Goal: Check status: Check status

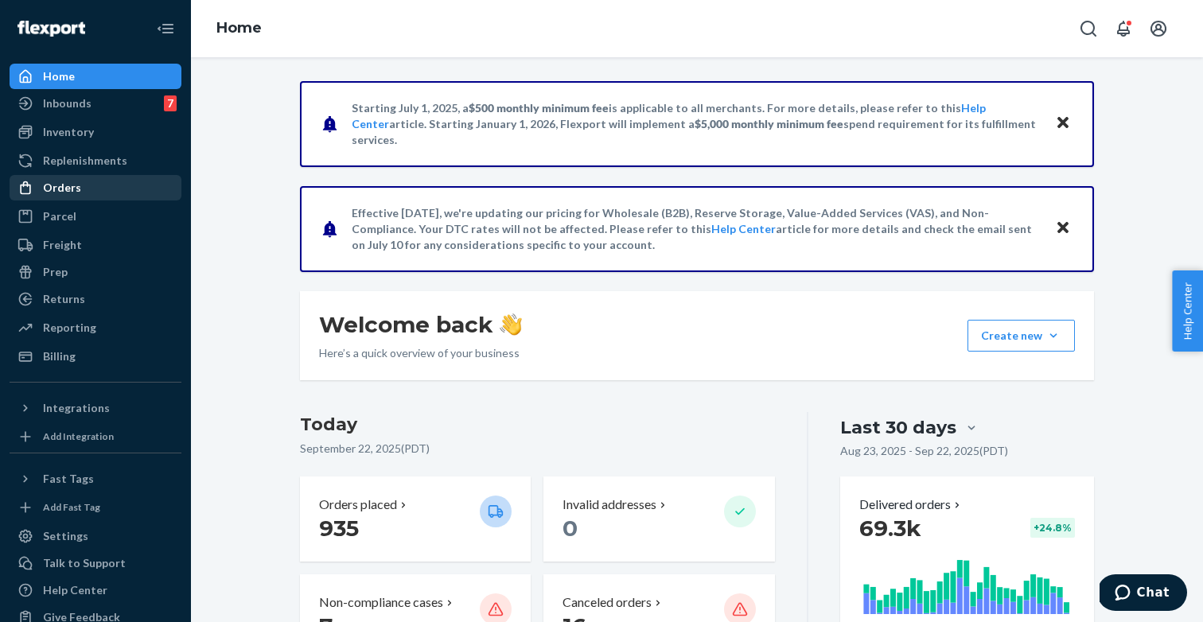
click at [76, 196] on div "Orders" at bounding box center [95, 188] width 169 height 22
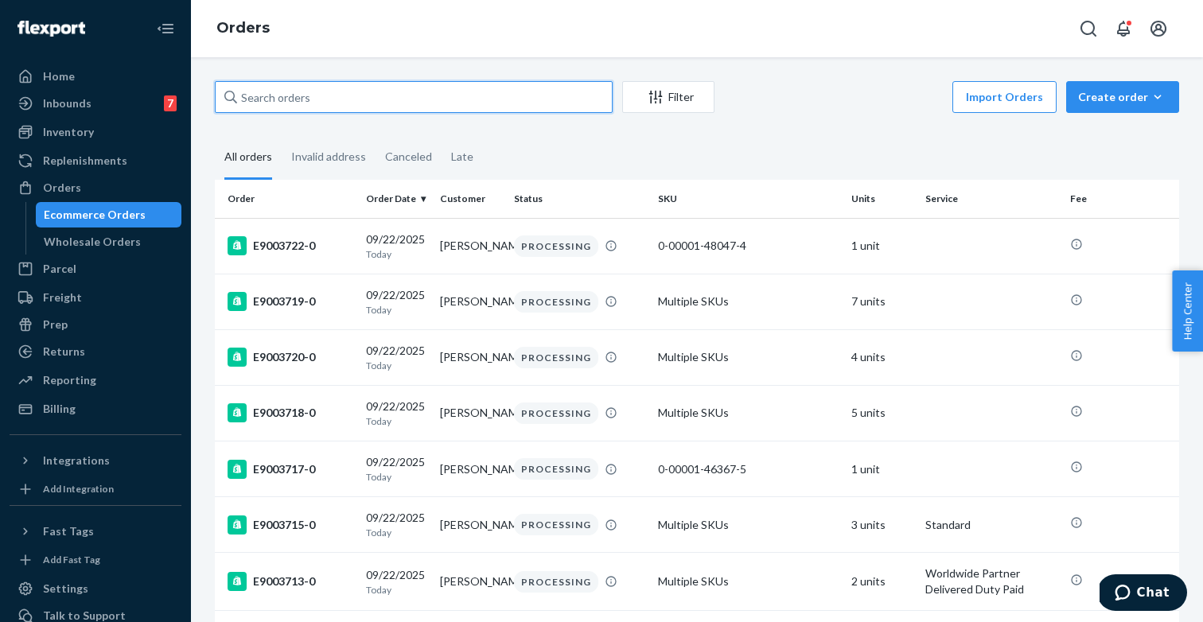
click at [406, 91] on input "text" at bounding box center [414, 97] width 398 height 32
paste input "r366437721-0"
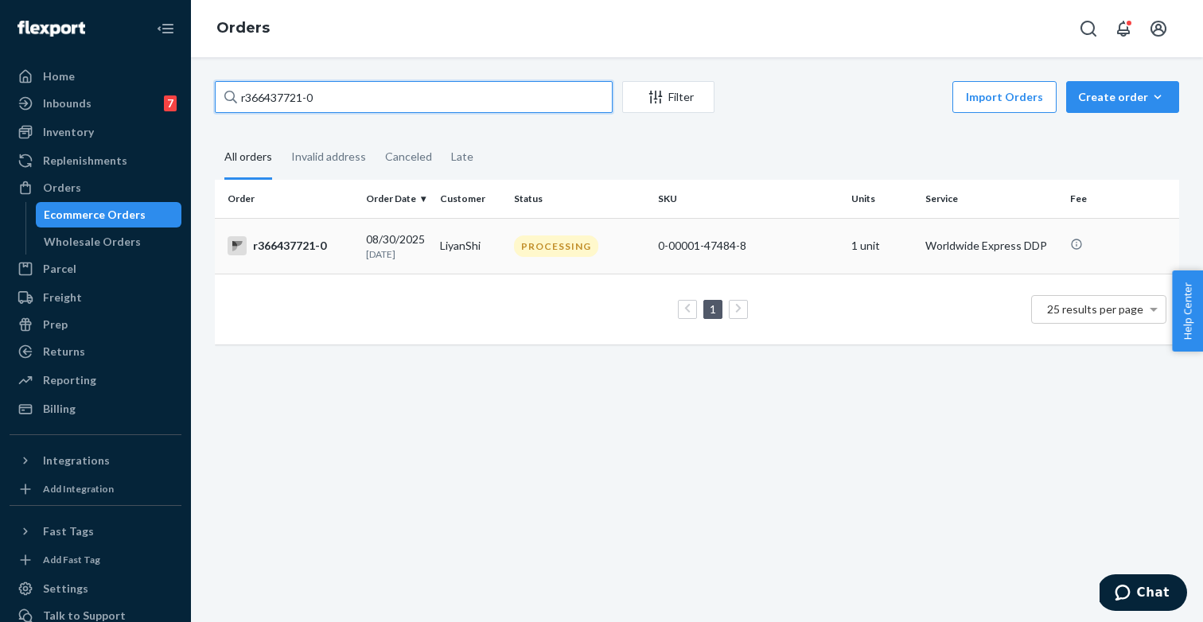
type input "r366437721-0"
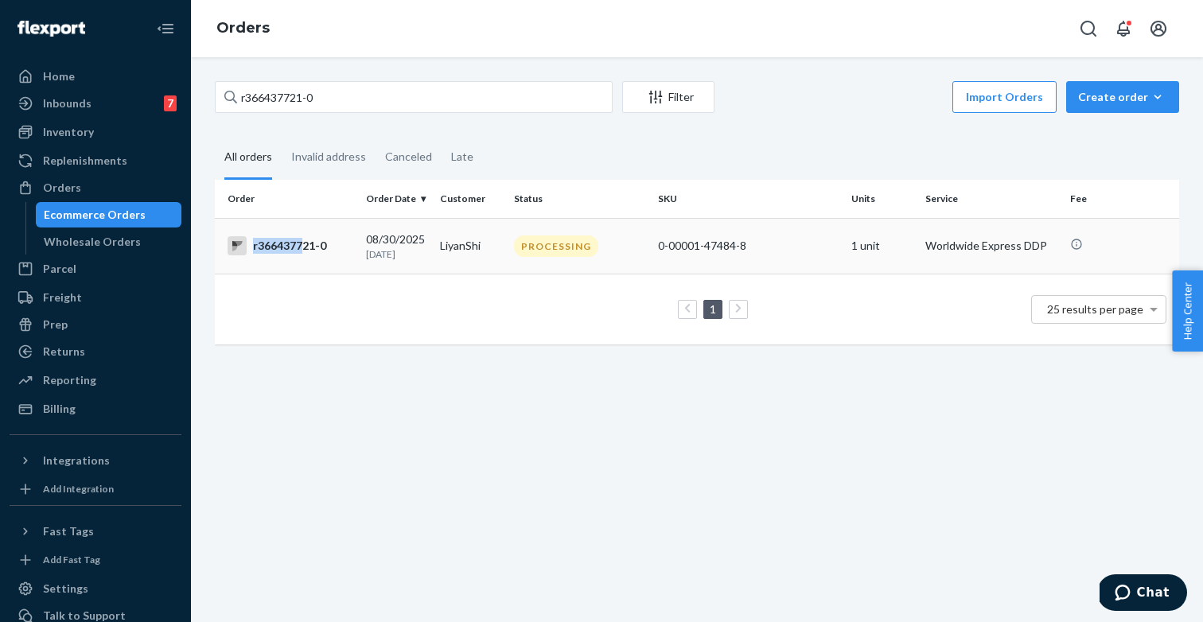
drag, startPoint x: 330, startPoint y: 243, endPoint x: 301, endPoint y: 243, distance: 29.4
click at [301, 243] on div "r366437721-0" at bounding box center [290, 245] width 126 height 19
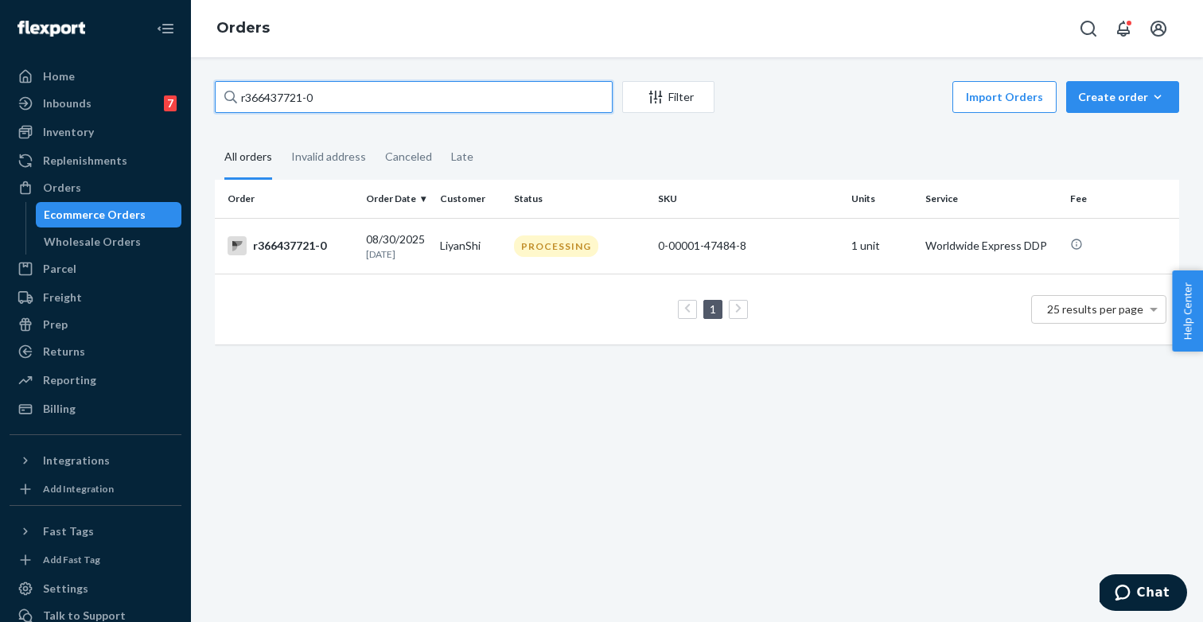
click at [358, 81] on input "r366437721-0" at bounding box center [414, 97] width 398 height 32
paste input "E18195"
paste input "E428035-0"
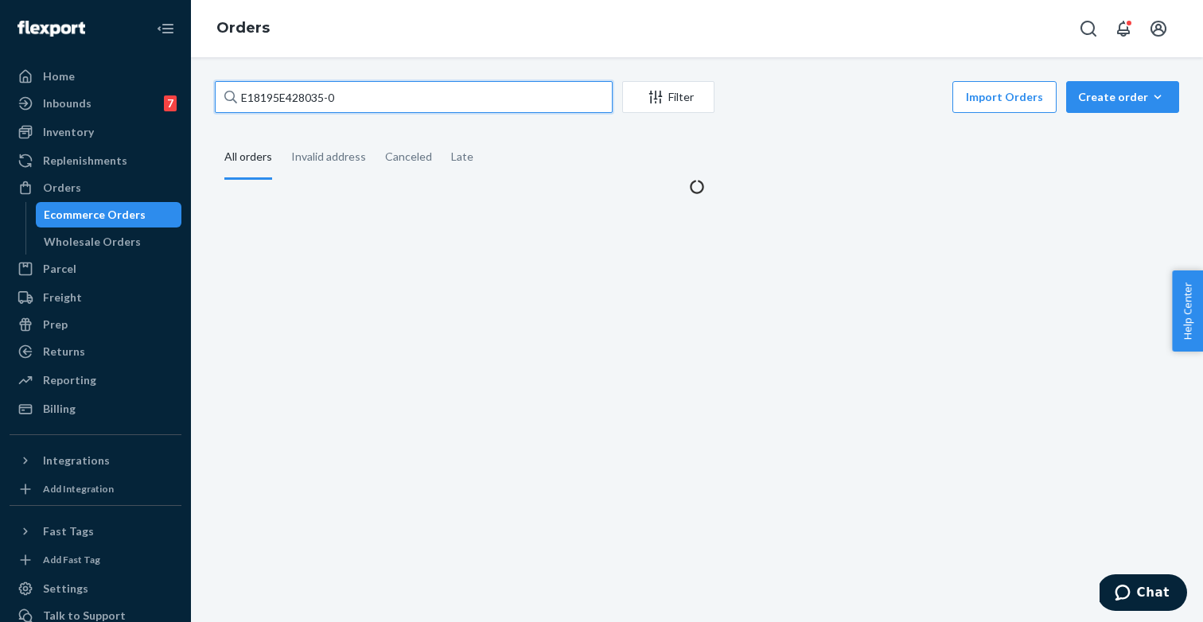
click at [407, 104] on input "E18195E428035-0" at bounding box center [414, 97] width 398 height 32
paste input "text"
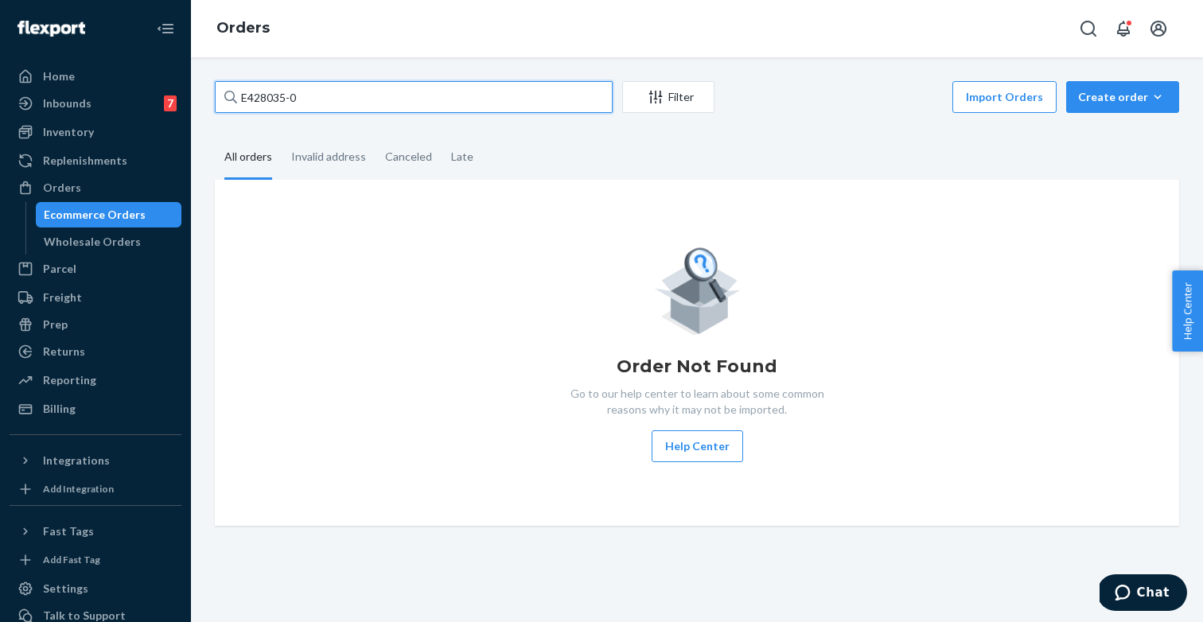
click at [407, 104] on input "E428035-0" at bounding box center [414, 97] width 398 height 32
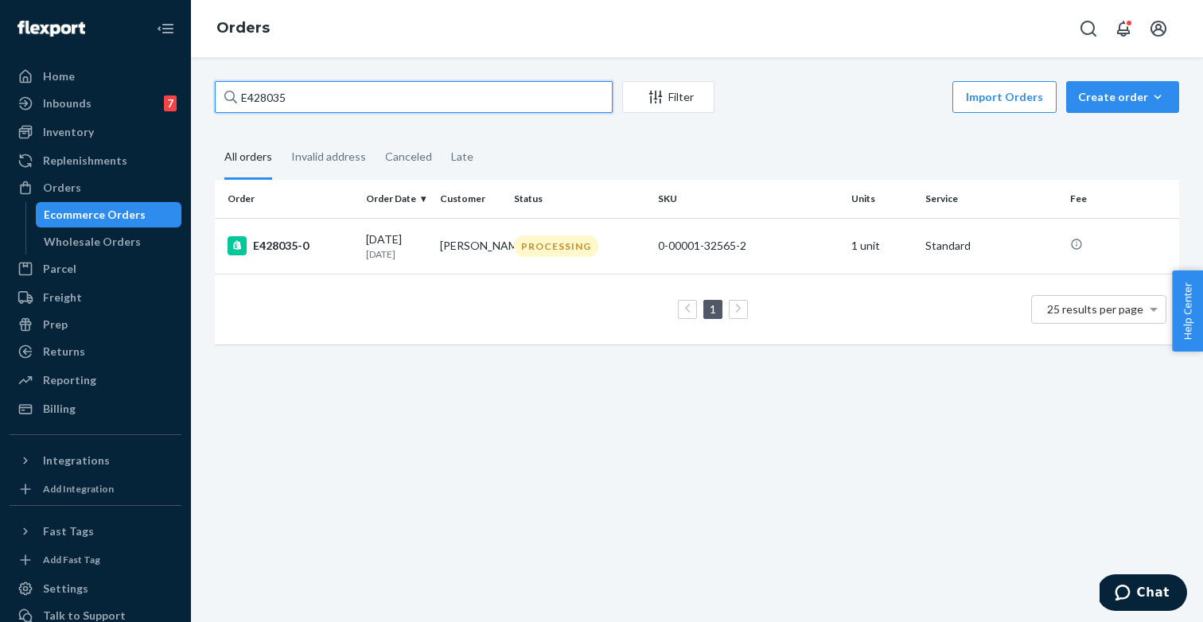
click at [436, 92] on input "E428035" at bounding box center [414, 97] width 398 height 32
paste input "638709-0"
click at [406, 93] on input "E638709-0" at bounding box center [414, 97] width 398 height 32
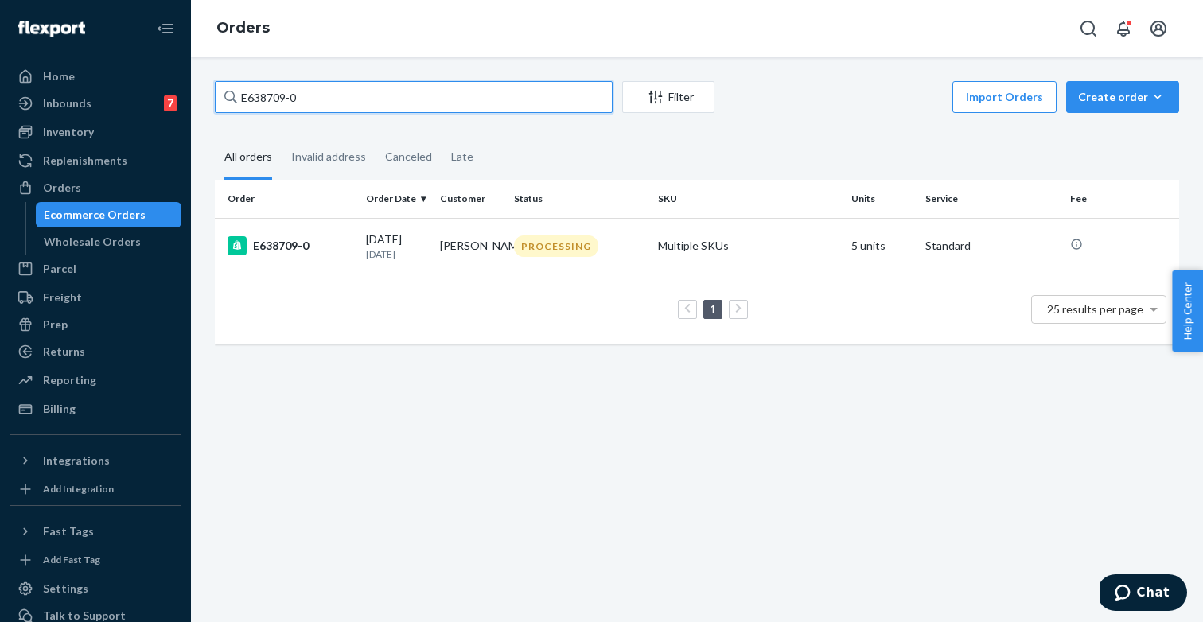
click at [406, 93] on input "E638709-0" at bounding box center [414, 97] width 398 height 32
paste input "853538"
click at [441, 100] on input "E853538-0" at bounding box center [414, 97] width 398 height 32
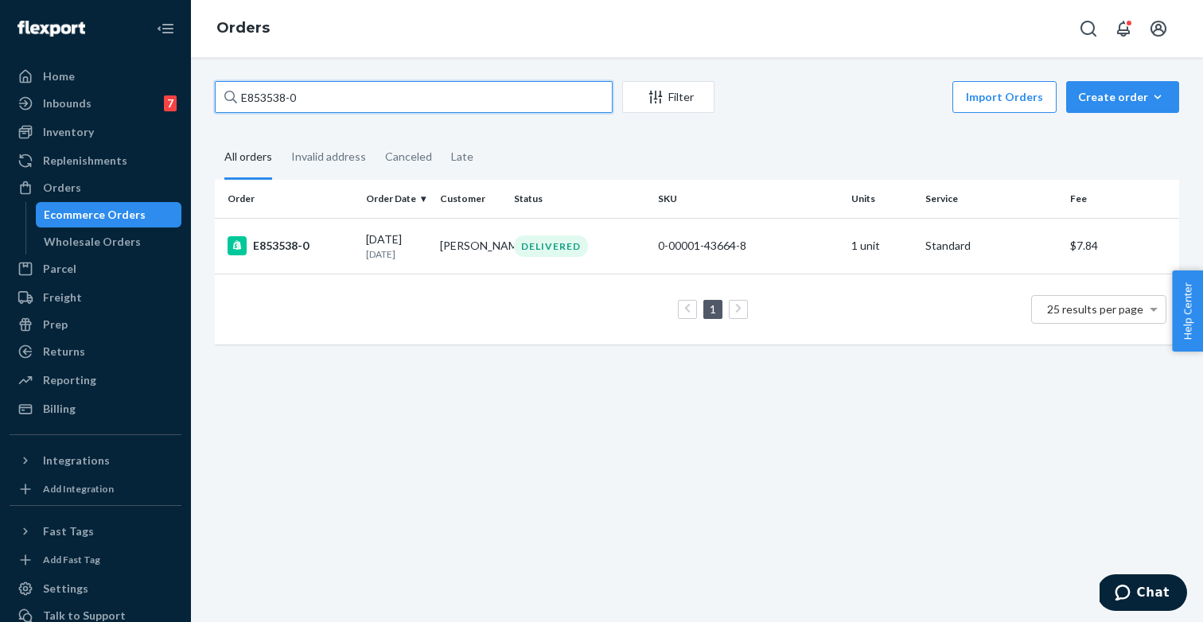
paste input "5883"
click at [484, 90] on input "E855883-0" at bounding box center [414, 97] width 398 height 32
paste input "6015"
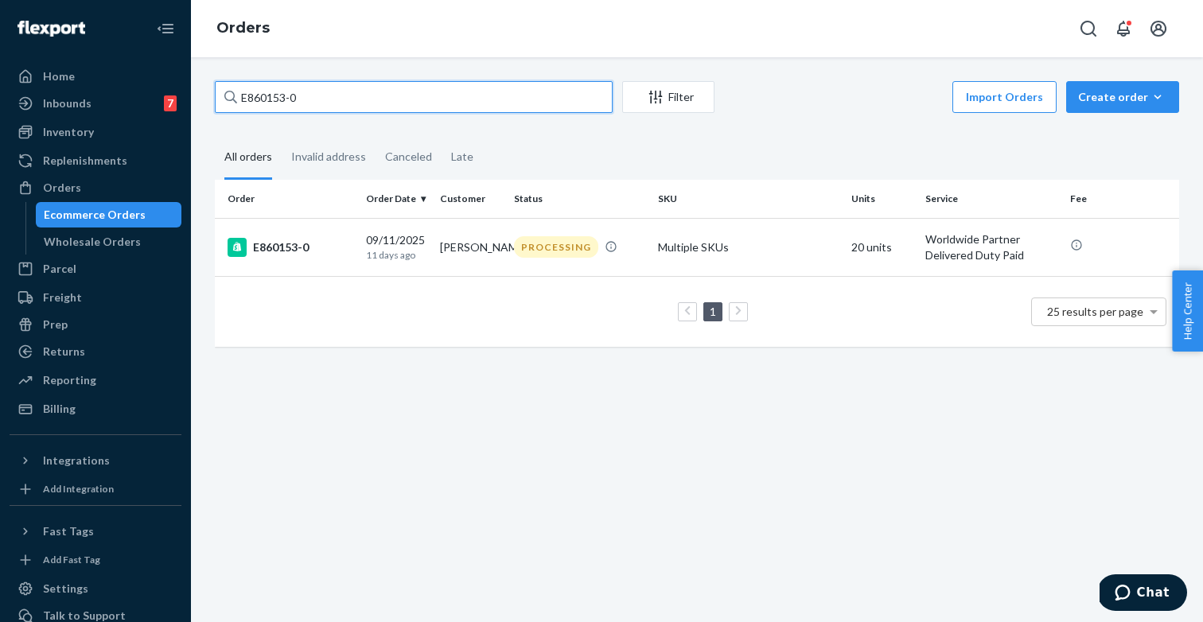
click at [471, 87] on input "E860153-0" at bounding box center [414, 97] width 398 height 32
paste input "8780"
click at [489, 95] on input "E868780-0" at bounding box center [414, 97] width 398 height 32
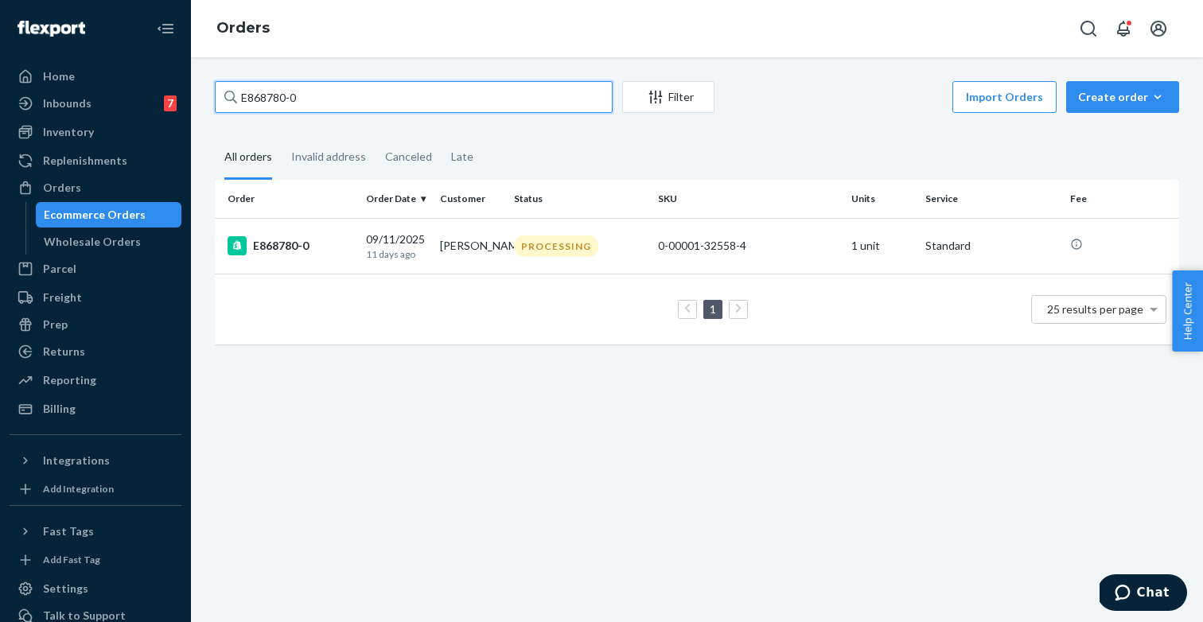
click at [489, 95] on input "E868780-0" at bounding box center [414, 97] width 398 height 32
paste input "1125257"
click at [445, 99] on input "E1125257-0" at bounding box center [414, 97] width 398 height 32
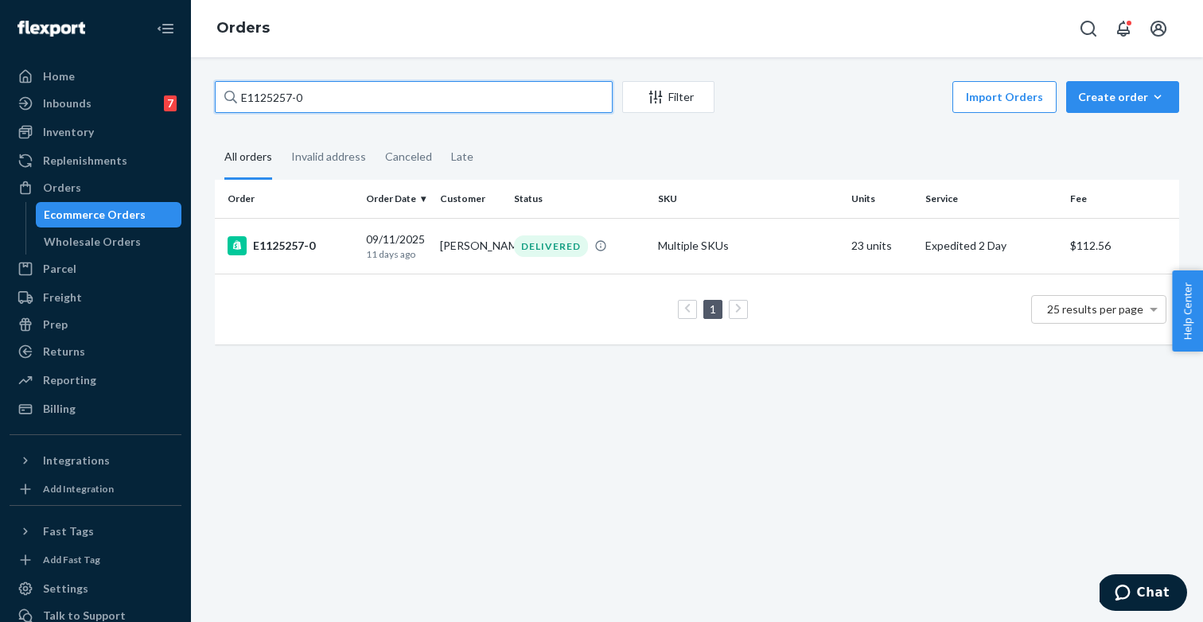
click at [445, 99] on input "E1125257-0" at bounding box center [414, 97] width 398 height 32
paste input "59956"
click at [597, 97] on input "E1599567-0" at bounding box center [414, 97] width 398 height 32
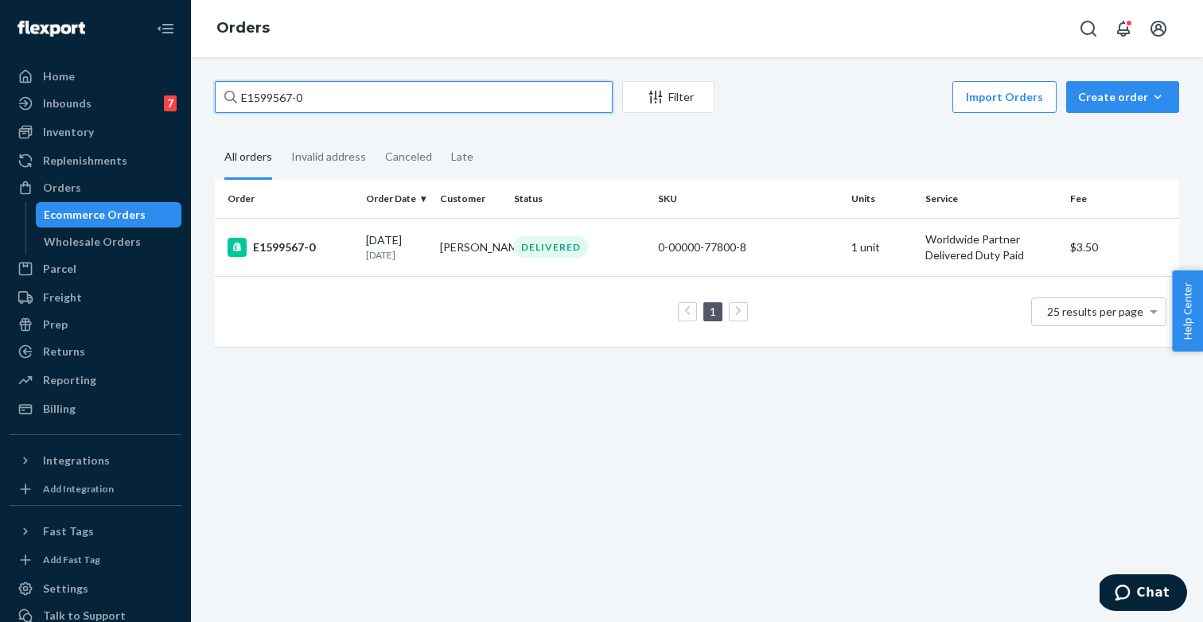
paste input "897875"
click at [459, 95] on input "E1897875-0" at bounding box center [414, 97] width 398 height 32
paste input "2198363"
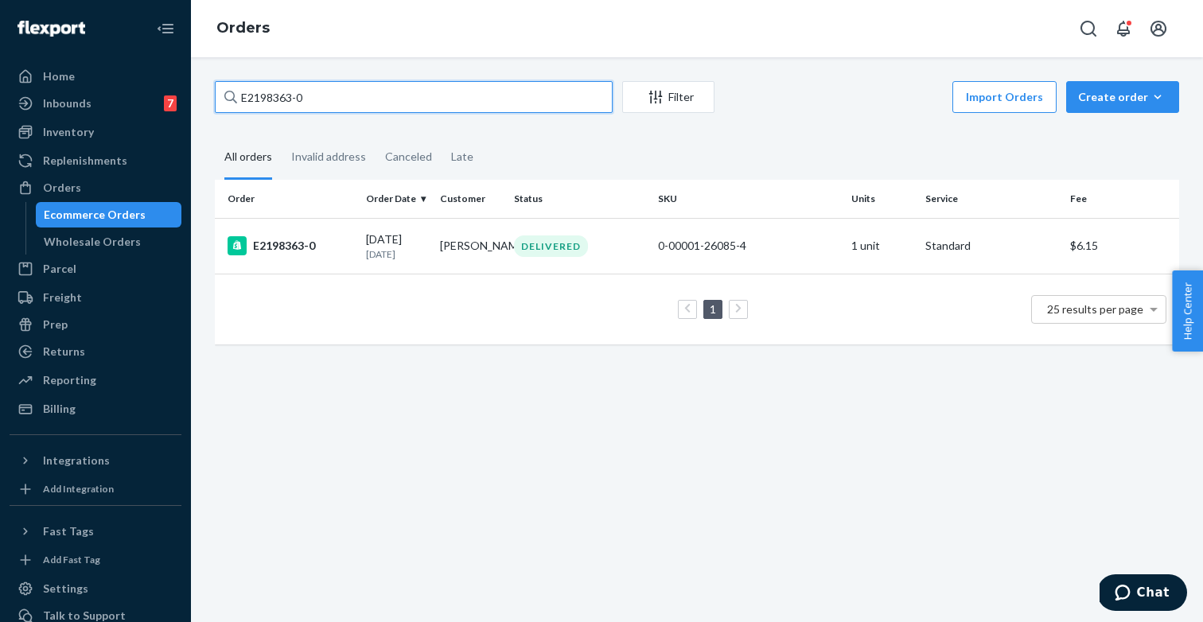
click at [550, 88] on input "E2198363-0" at bounding box center [414, 97] width 398 height 32
paste input "281902"
click at [542, 86] on input "E2281902-0" at bounding box center [414, 97] width 398 height 32
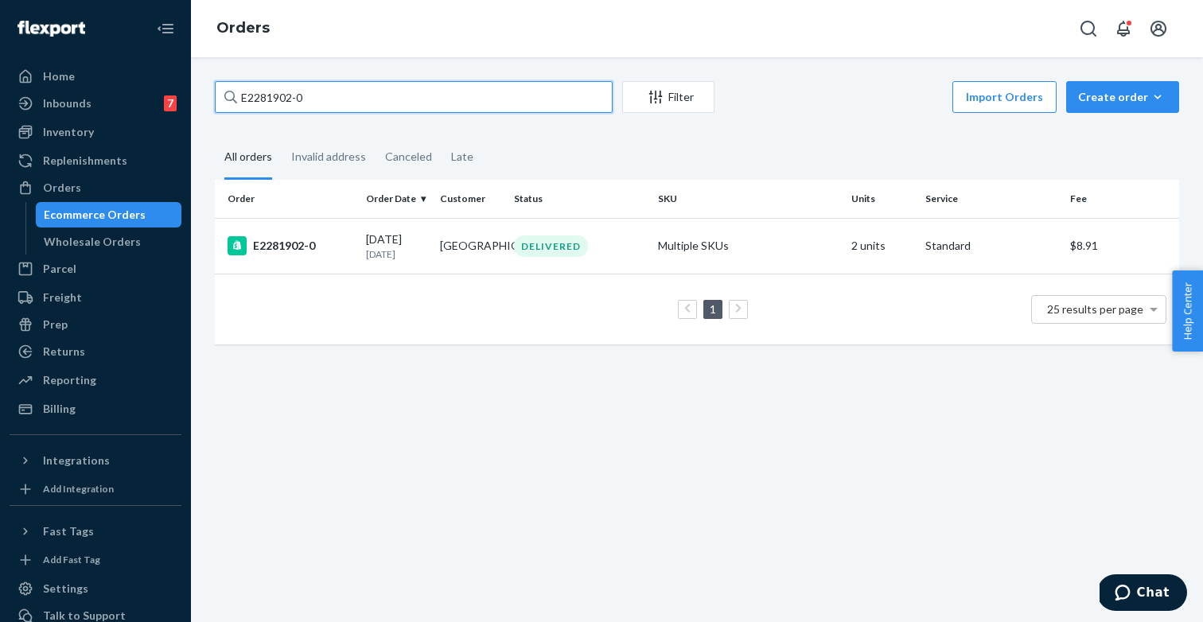
click at [542, 86] on input "E2281902-0" at bounding box center [414, 97] width 398 height 32
paste input "510553"
click at [515, 95] on input "E2510553-0" at bounding box center [414, 97] width 398 height 32
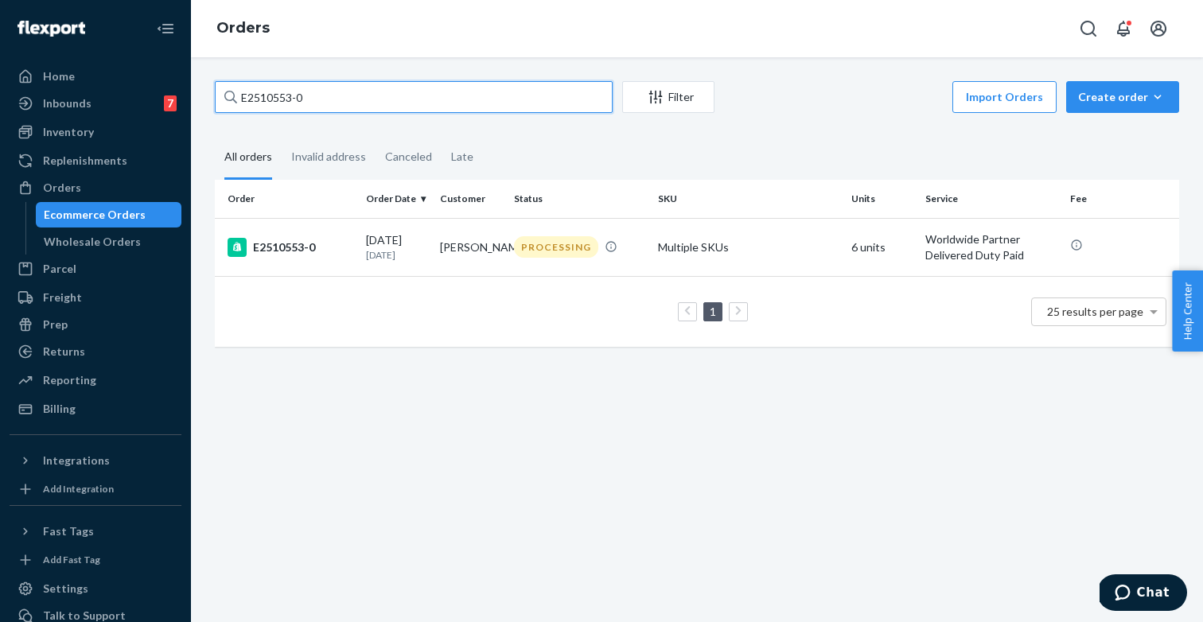
click at [515, 95] on input "E2510553-0" at bounding box center [414, 97] width 398 height 32
paste input "3258140"
click at [543, 103] on input "E3258140-0" at bounding box center [414, 97] width 398 height 32
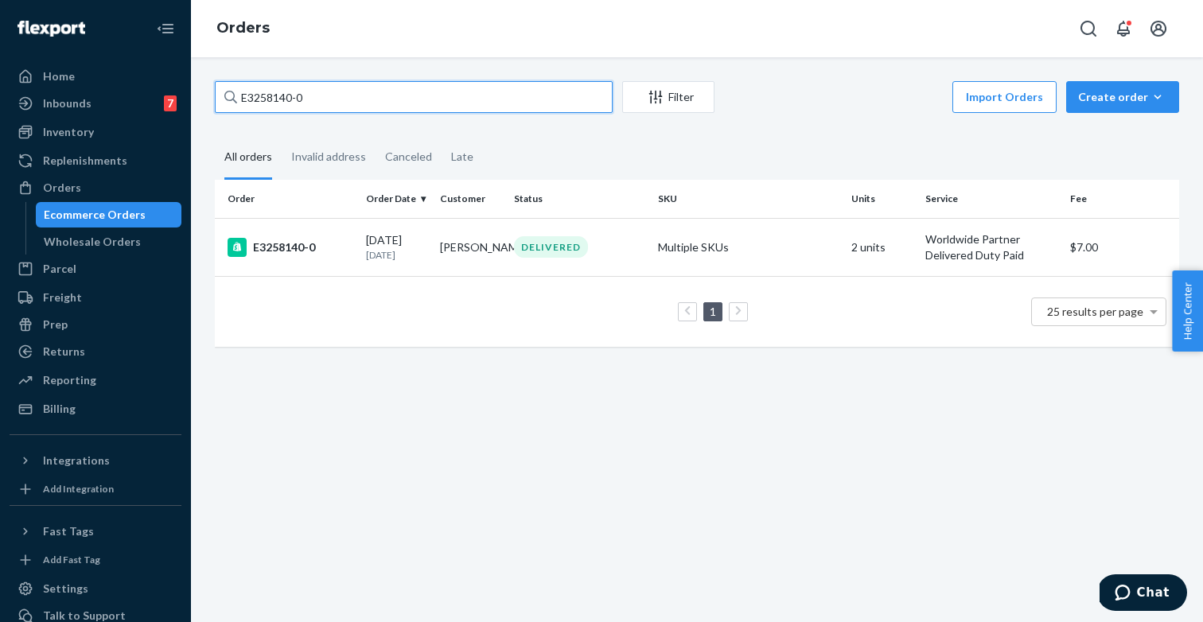
paste input "558927-1"
click at [580, 88] on input "E3558927-1" at bounding box center [414, 97] width 398 height 32
paste input "7284555-0"
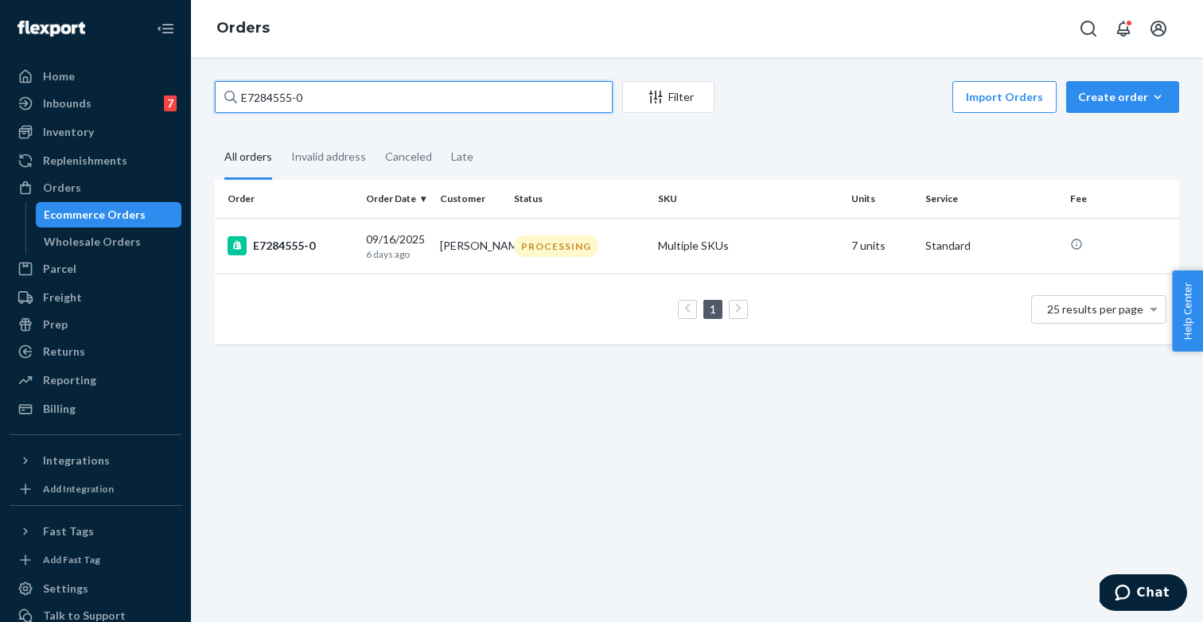
click at [490, 103] on input "E7284555-0" at bounding box center [414, 97] width 398 height 32
paste input "4636000-1"
click at [542, 101] on input "E4636000-1" at bounding box center [414, 97] width 398 height 32
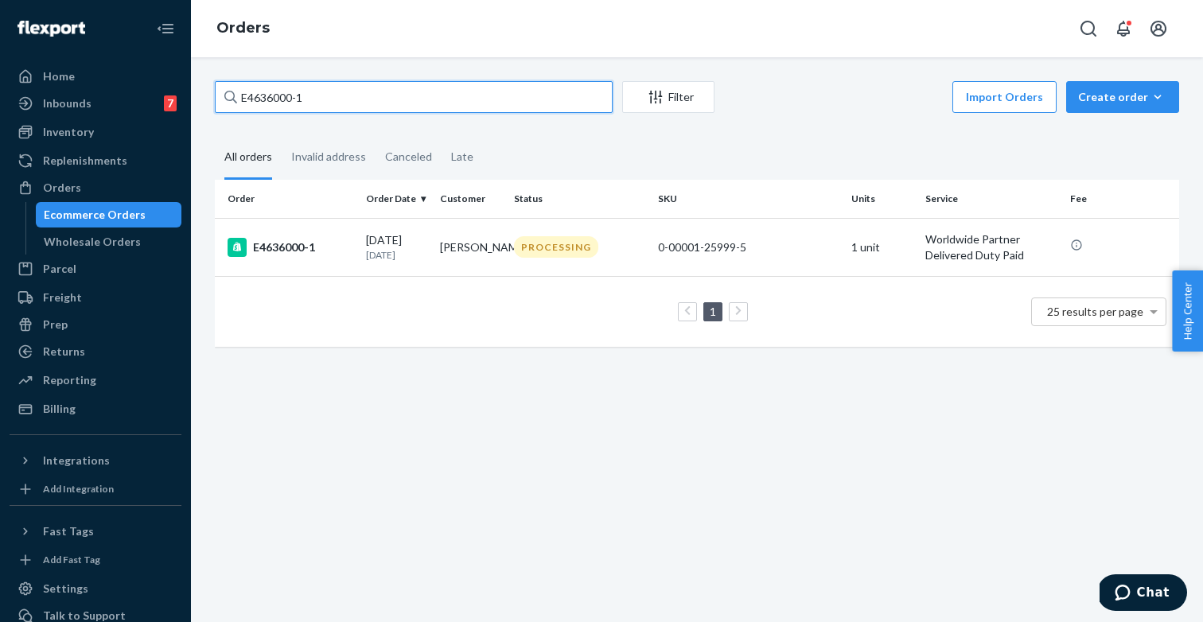
click at [542, 101] on input "E4636000-1" at bounding box center [414, 97] width 398 height 32
paste input "7507639-0"
click at [514, 103] on input "E7507639-0" at bounding box center [414, 97] width 398 height 32
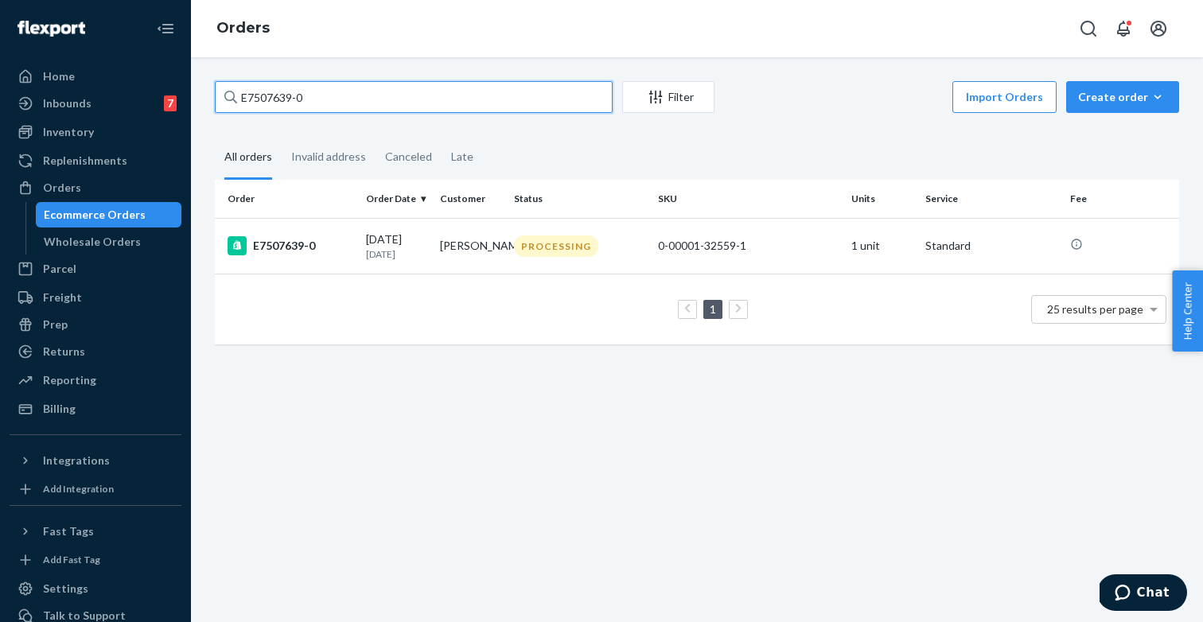
click at [514, 103] on input "E7507639-0" at bounding box center [414, 97] width 398 height 32
paste input "6933110-1"
click at [558, 107] on input "E6933110-1" at bounding box center [414, 97] width 398 height 32
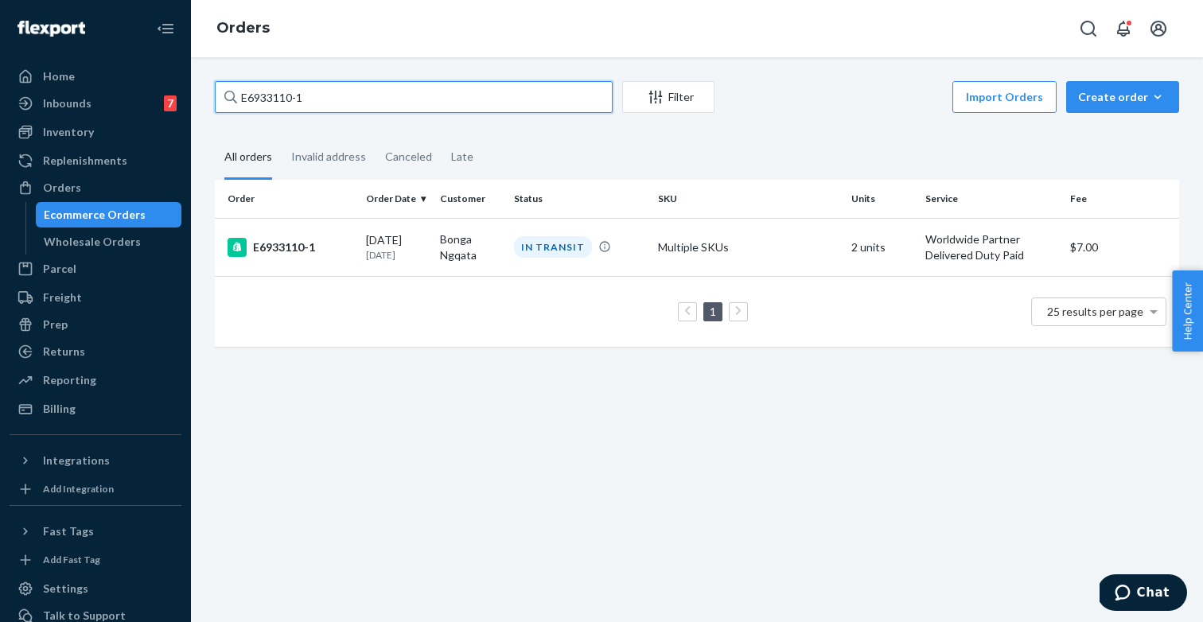
paste input "7950023-0"
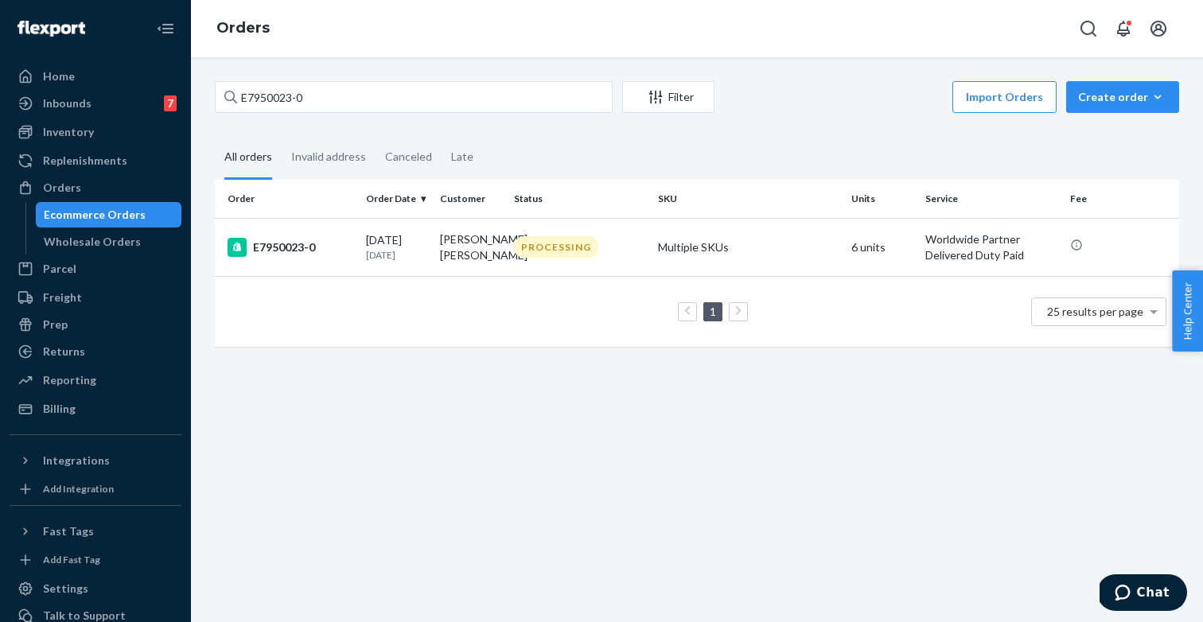
click at [563, 117] on div "E7950023-0 Filter Import Orders Create order Ecommerce order Removal order All …" at bounding box center [697, 222] width 988 height 282
click at [517, 91] on input "E7950023-0" at bounding box center [414, 97] width 398 height 32
paste input "8116785"
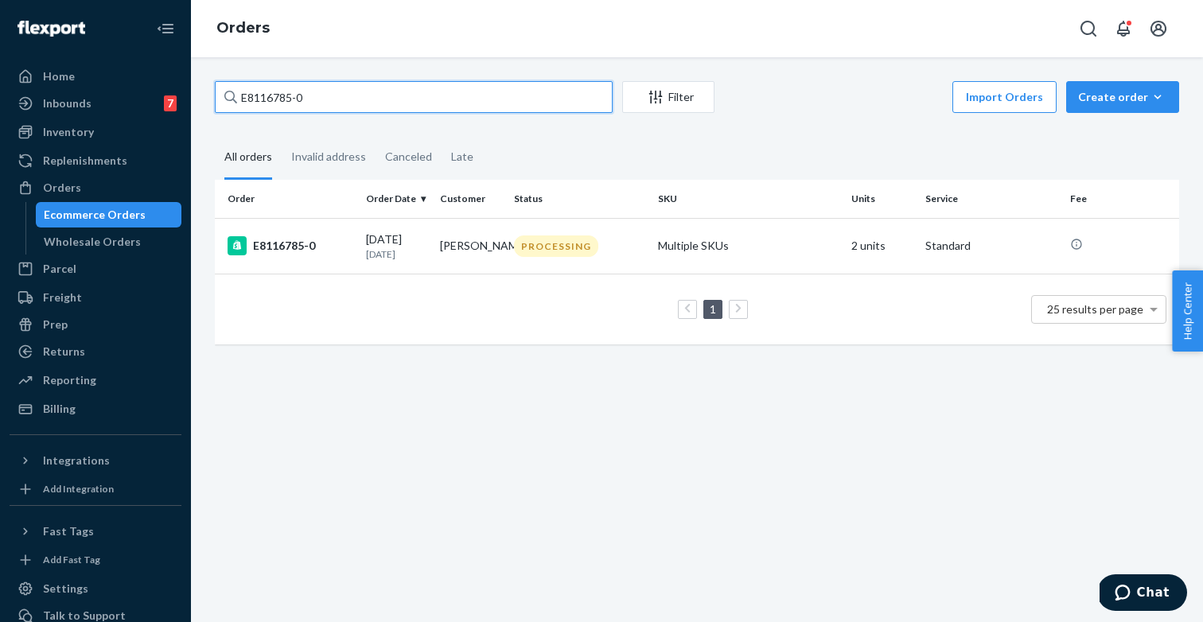
click at [554, 107] on input "E8116785-0" at bounding box center [414, 97] width 398 height 32
paste input "332846"
type input "E8332846-0"
